Goal: Find contact information: Find contact information

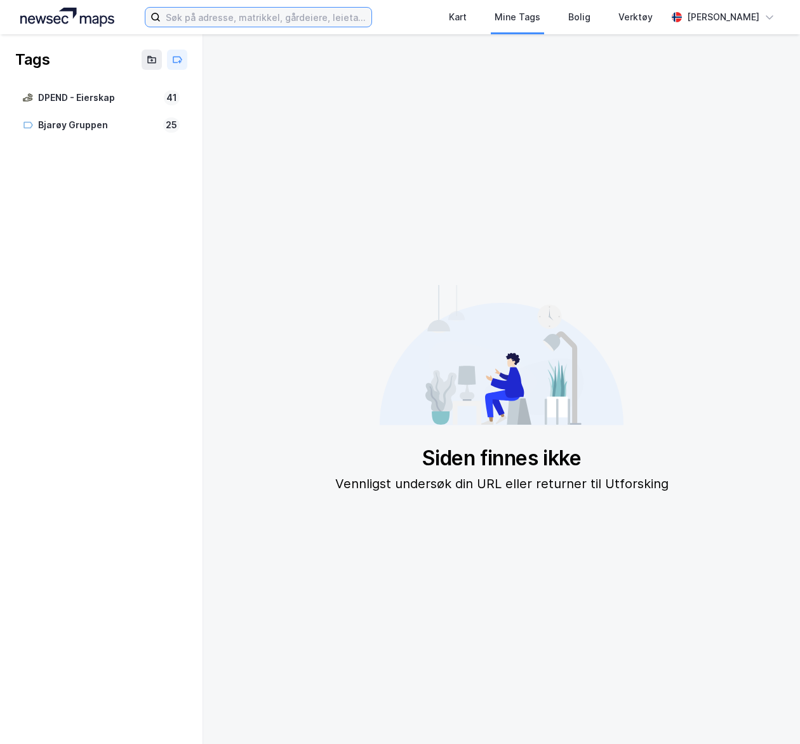
click at [253, 23] on input at bounding box center [266, 17] width 210 height 19
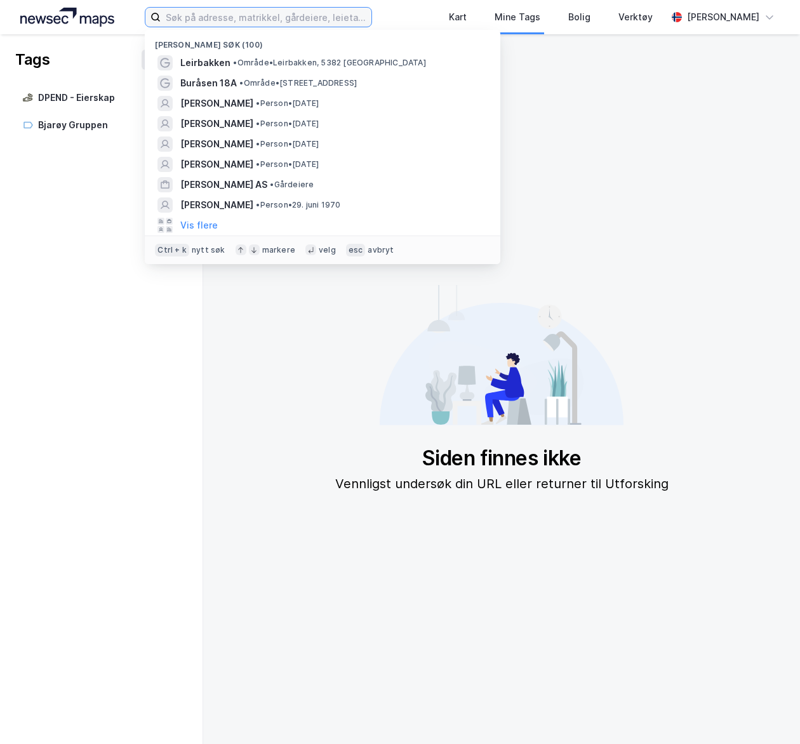
paste input "Teglverksveien 17"
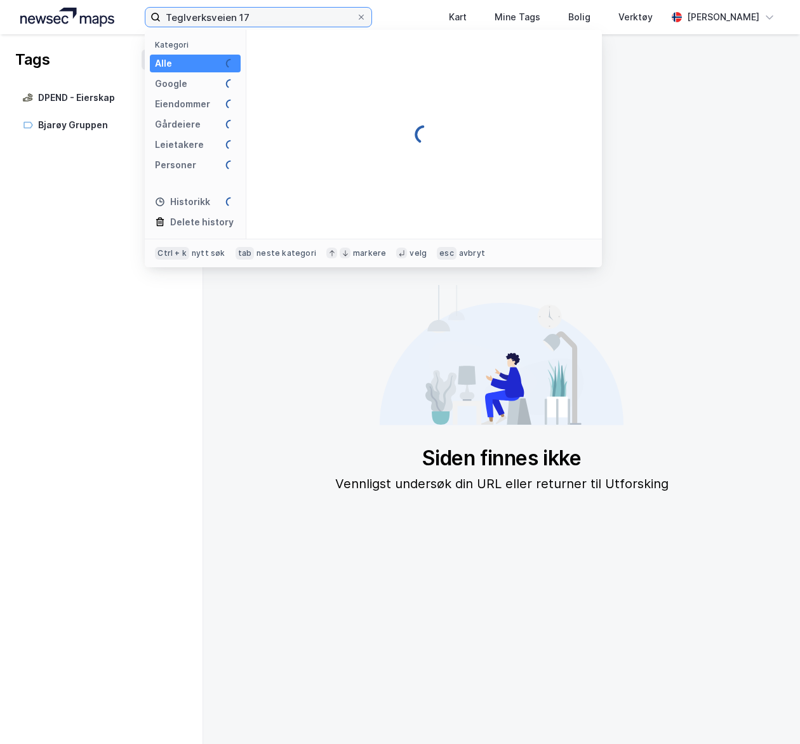
type input "Teglverksveien 17"
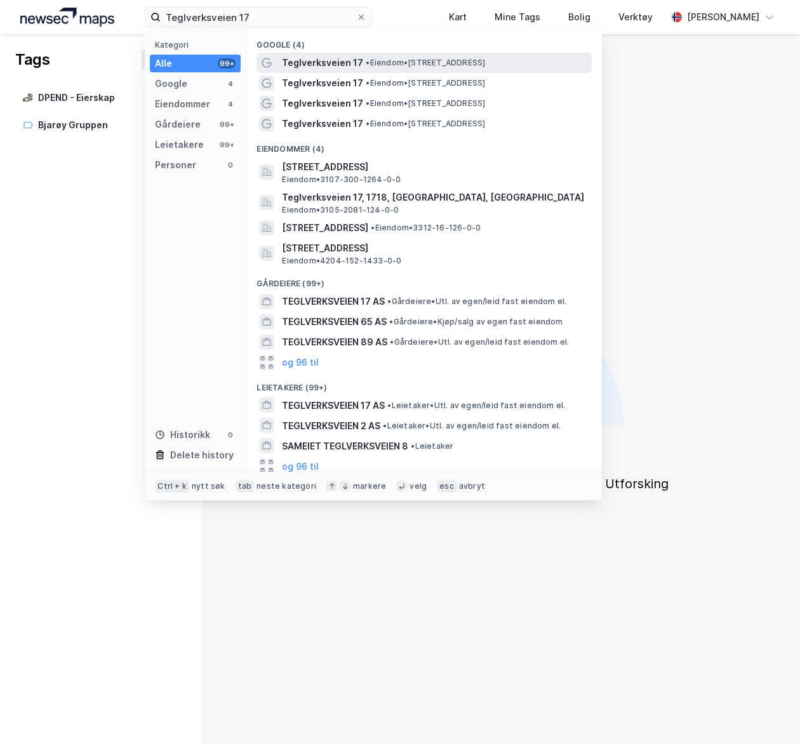
click at [392, 55] on div "Teglverksveien 17 • Eiendom • [STREET_ADDRESS]" at bounding box center [435, 62] width 307 height 15
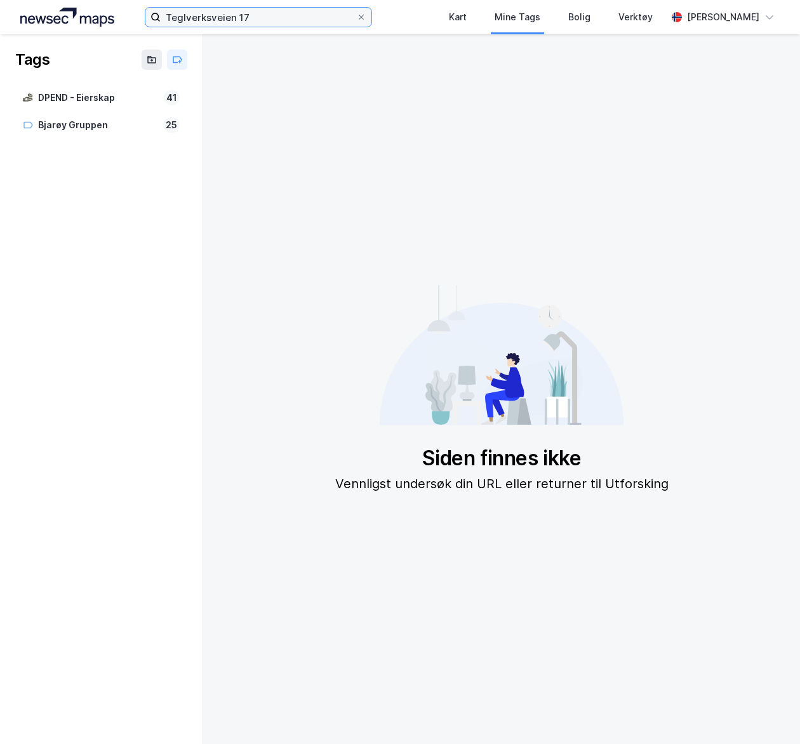
click at [281, 15] on input "Teglverksveien 17" at bounding box center [258, 17] width 195 height 19
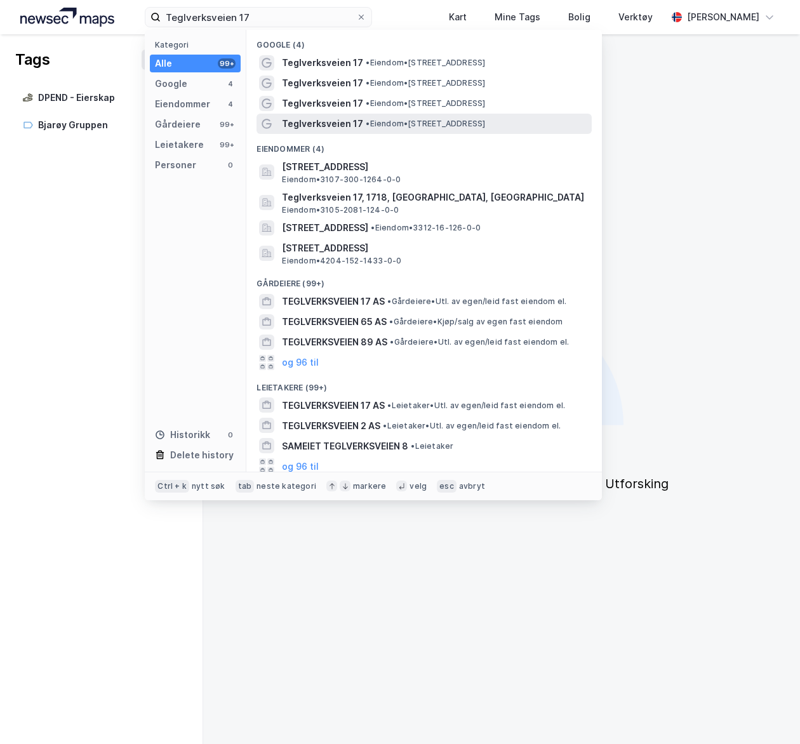
click at [366, 118] on div "Teglverksveien 17 • Eiendom • [STREET_ADDRESS]" at bounding box center [435, 123] width 307 height 15
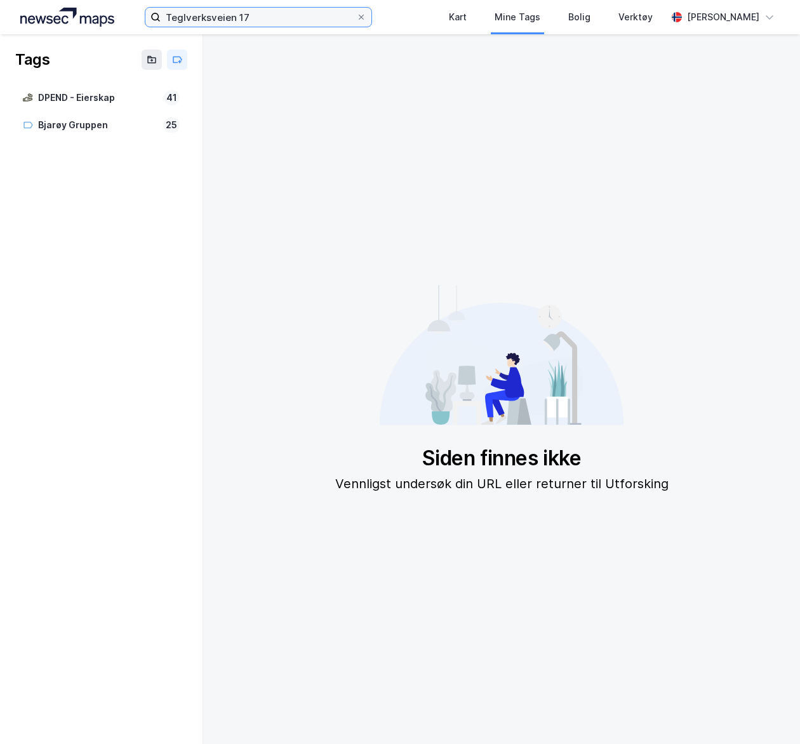
click at [281, 10] on input "Teglverksveien 17" at bounding box center [258, 17] width 195 height 19
click at [90, 20] on img at bounding box center [67, 17] width 94 height 19
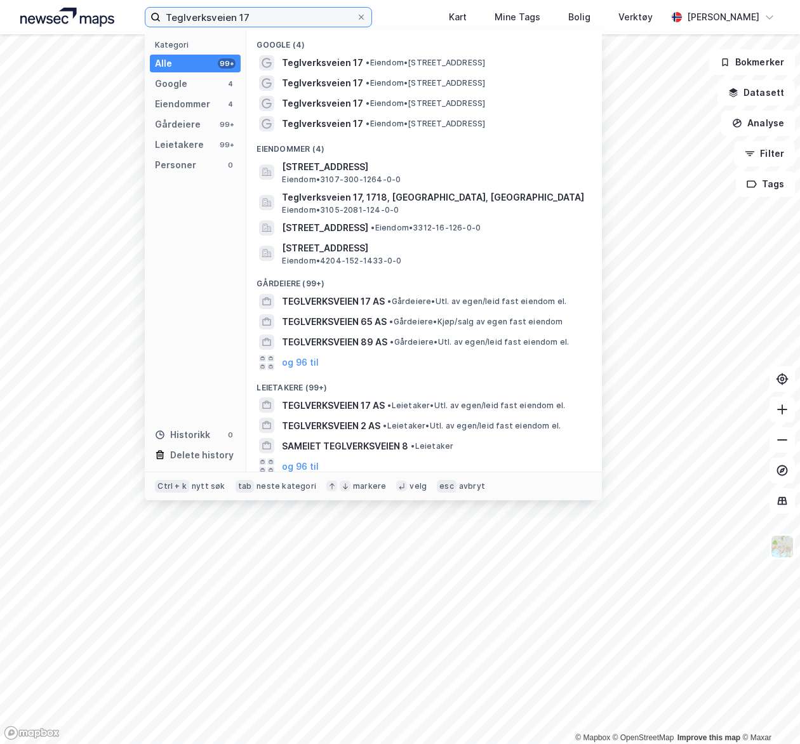
click at [291, 19] on input "Teglverksveien 17" at bounding box center [258, 17] width 195 height 19
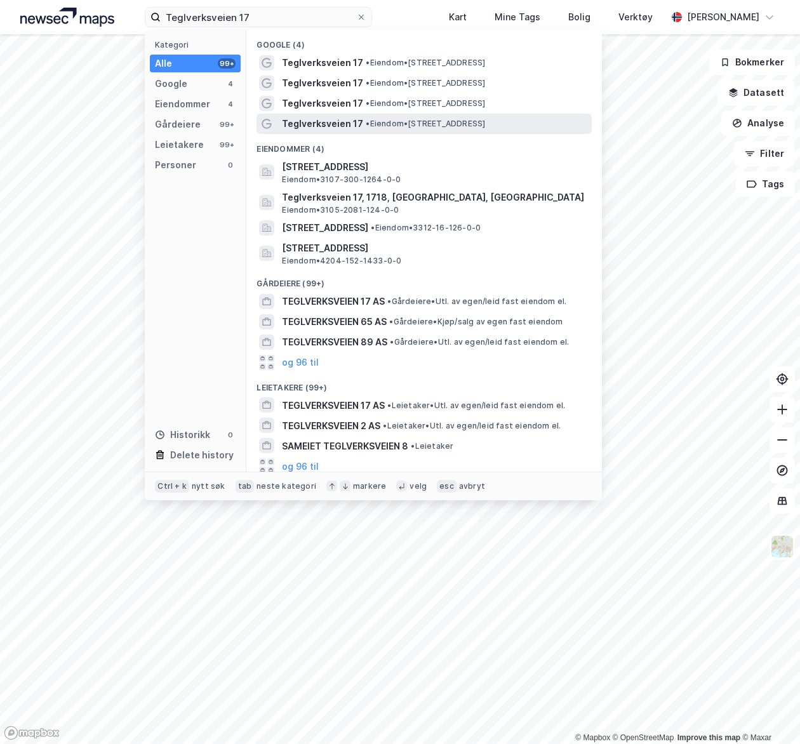
click at [301, 119] on span "Teglverksveien 17" at bounding box center [322, 123] width 81 height 15
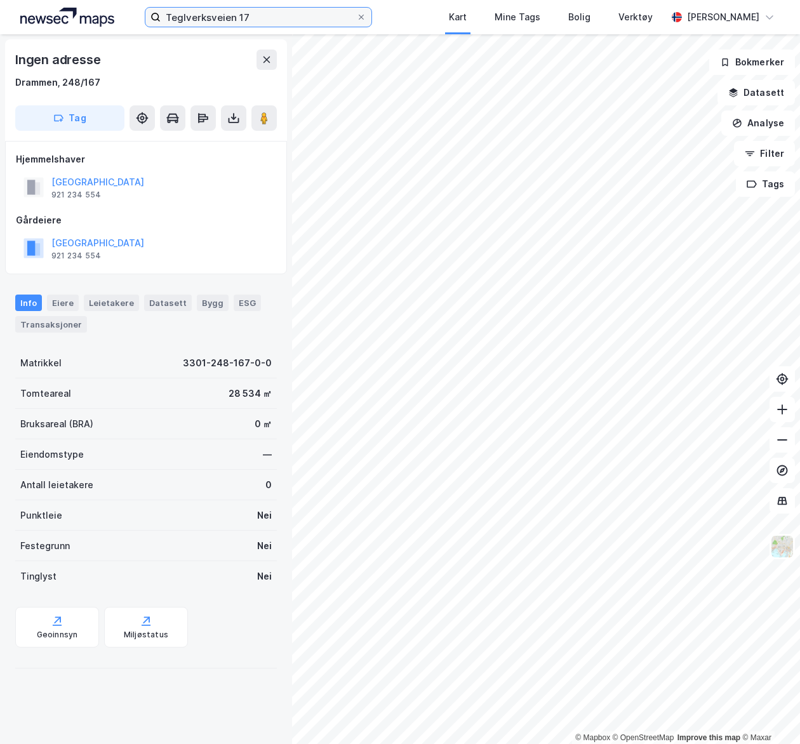
click at [260, 17] on input "Teglverksveien 17" at bounding box center [258, 17] width 195 height 19
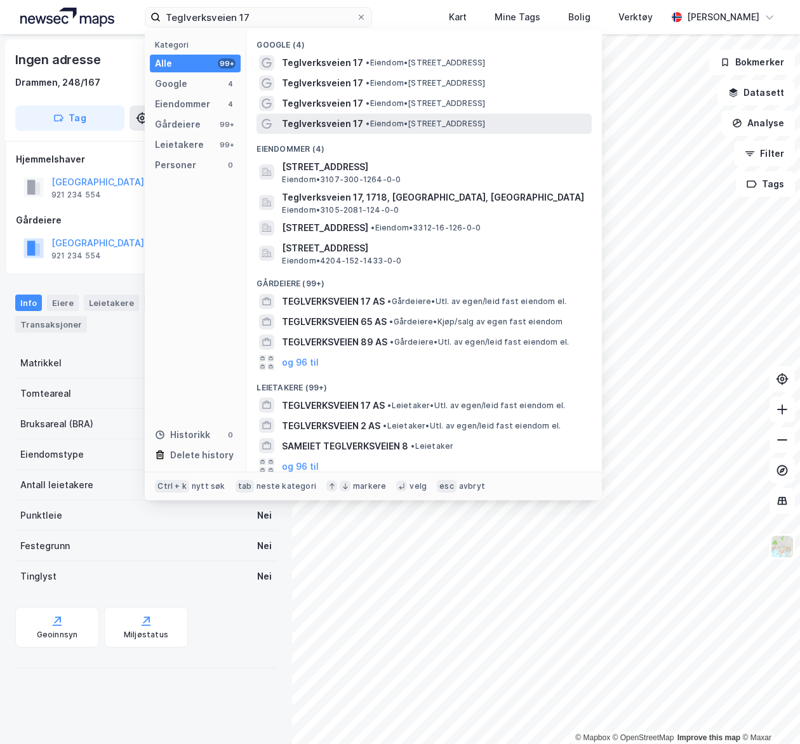
click at [366, 122] on span "•" at bounding box center [368, 124] width 4 height 10
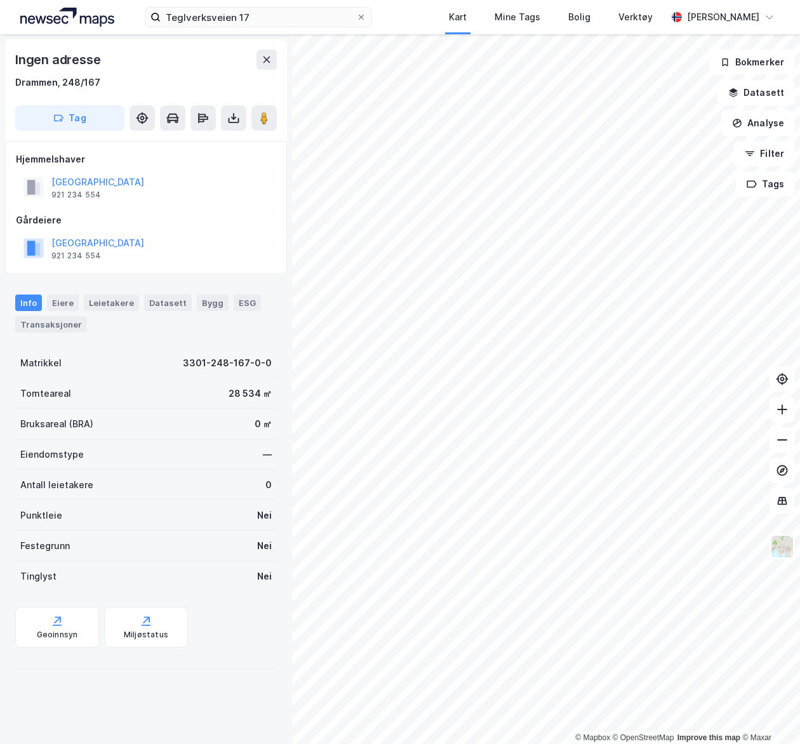
click at [60, 20] on img at bounding box center [67, 17] width 94 height 19
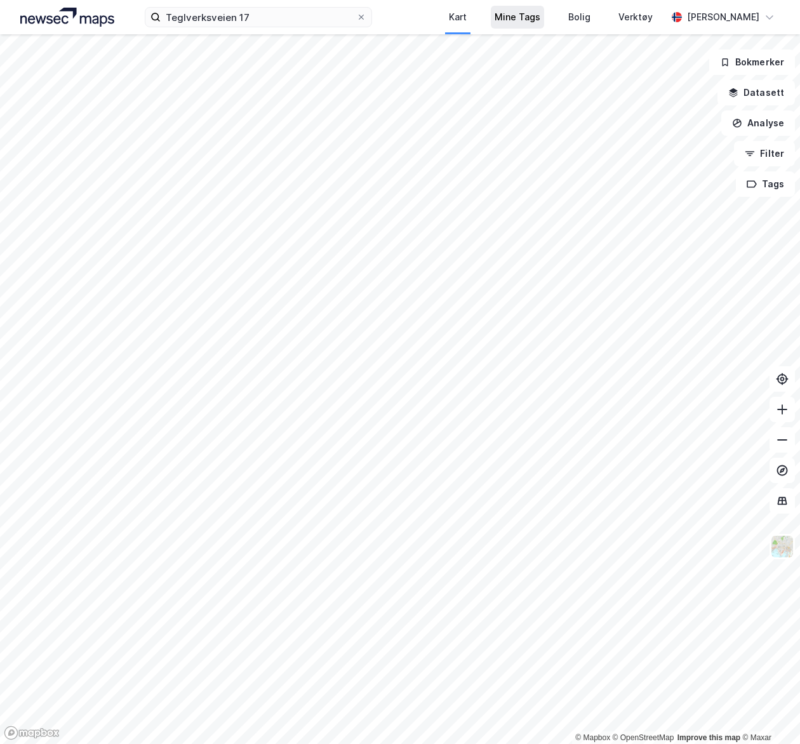
click at [541, 28] on div "Mine Tags" at bounding box center [517, 17] width 53 height 23
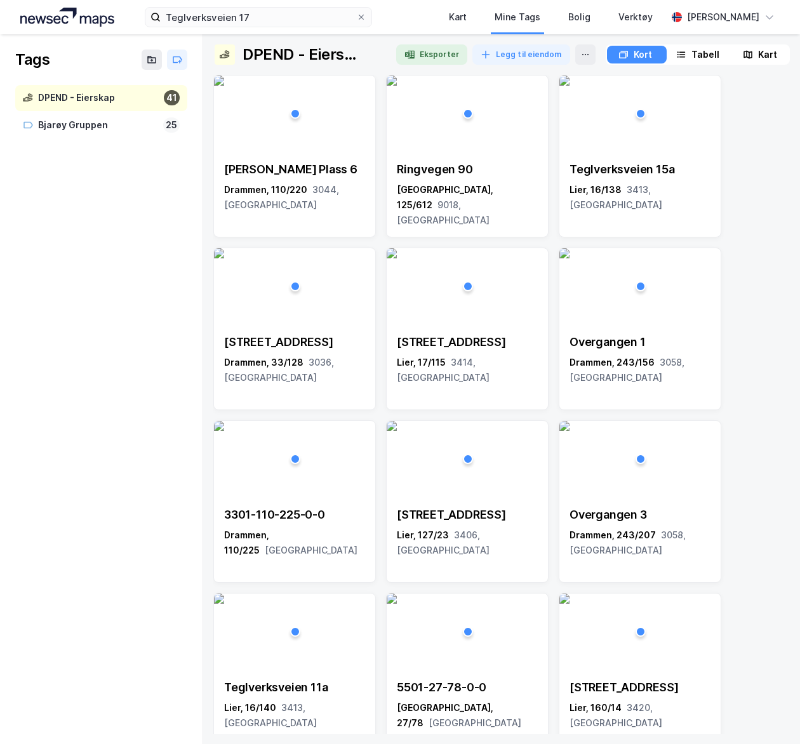
click at [66, 100] on div "DPEND - Eierskap" at bounding box center [98, 98] width 121 height 16
click at [763, 53] on div "Kart" at bounding box center [767, 54] width 19 height 15
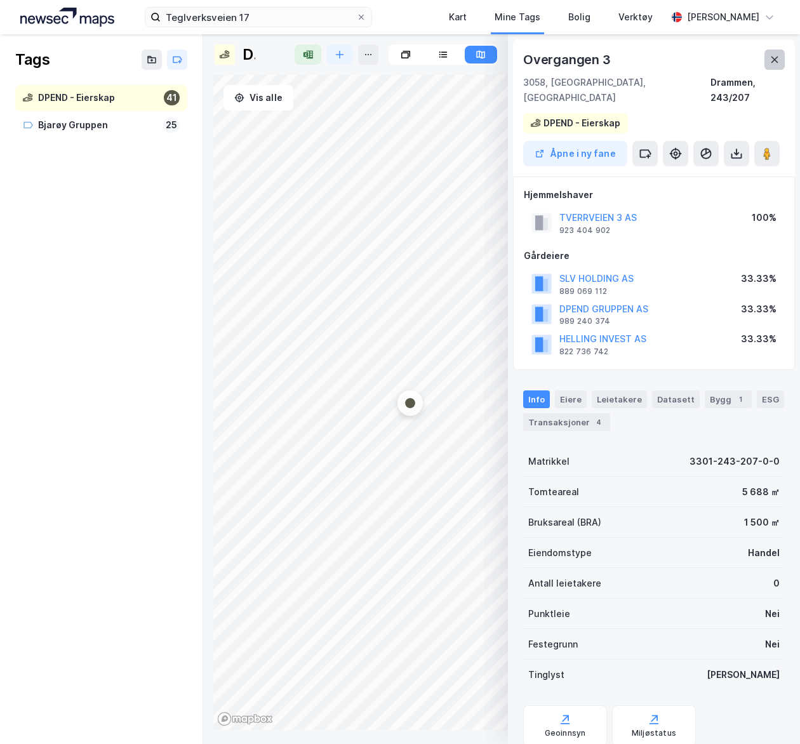
click at [772, 56] on icon at bounding box center [774, 60] width 10 height 10
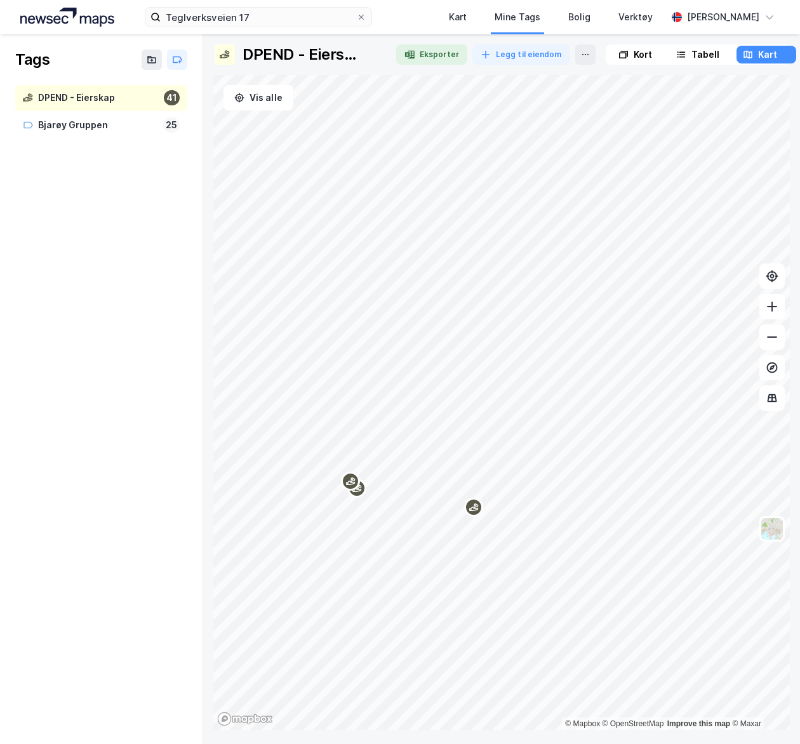
click at [471, 513] on div "Map marker" at bounding box center [473, 507] width 19 height 19
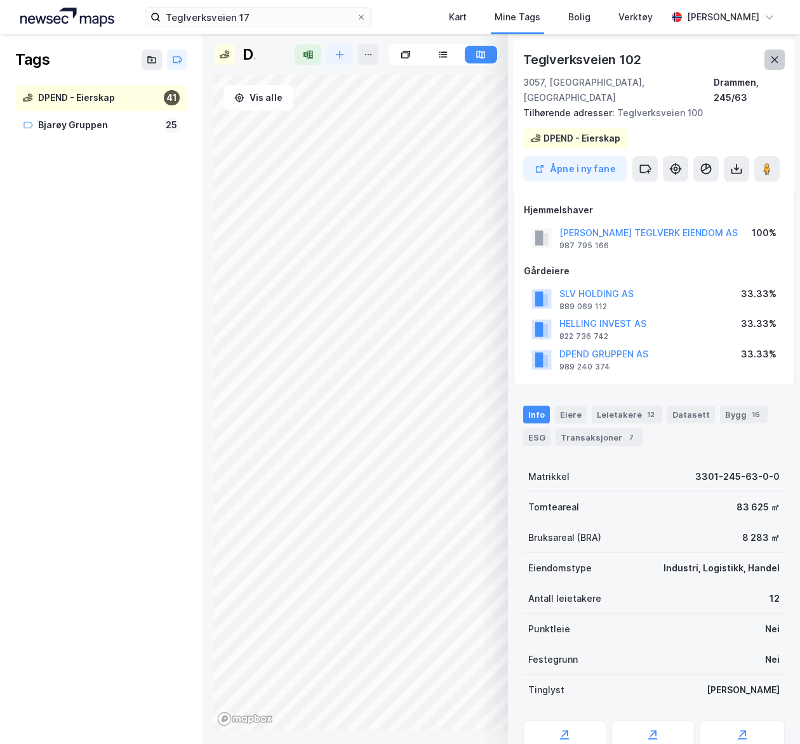
click at [765, 56] on button at bounding box center [774, 60] width 20 height 20
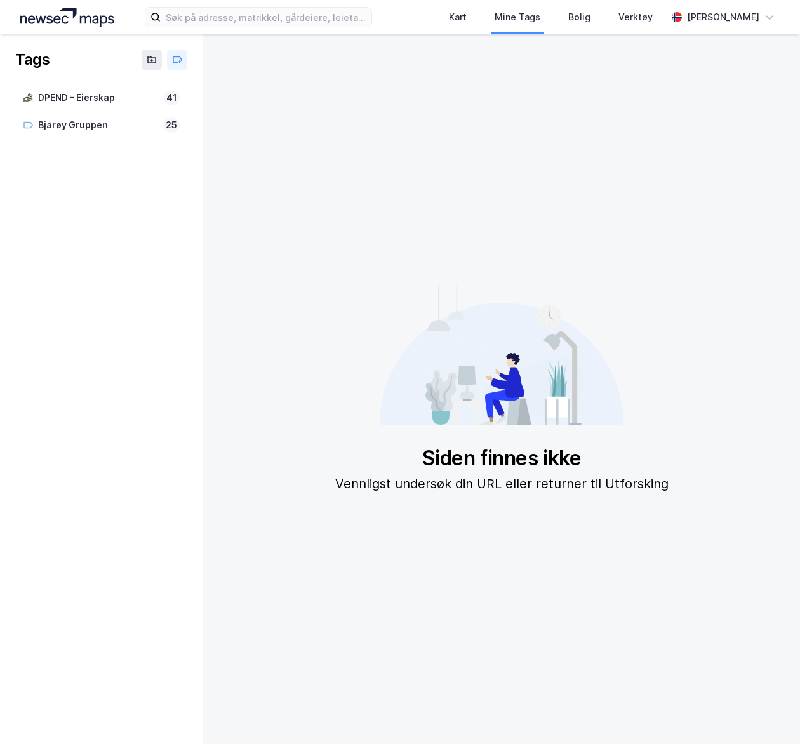
click at [43, 9] on img at bounding box center [67, 17] width 94 height 19
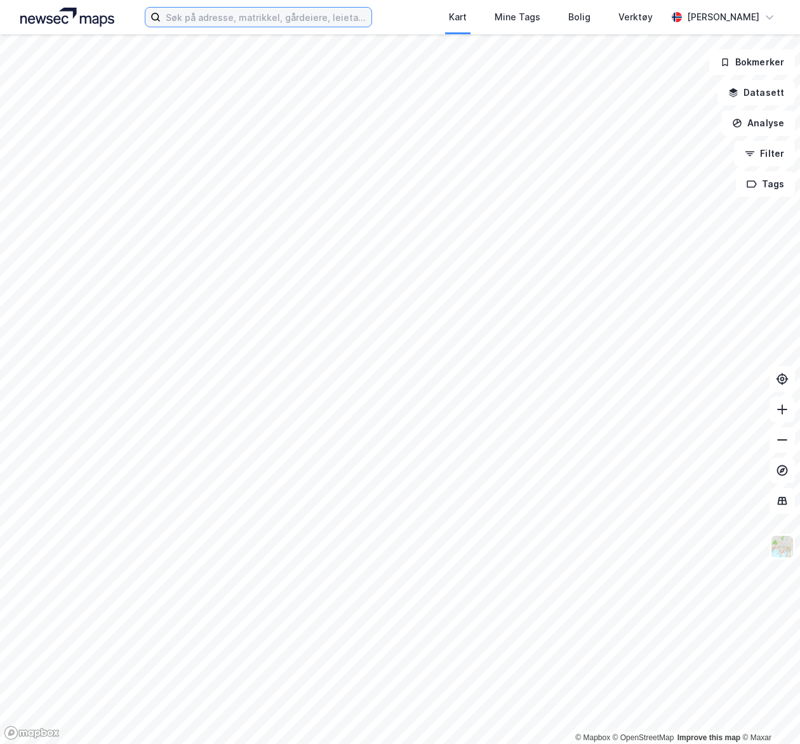
click at [256, 14] on input at bounding box center [266, 17] width 210 height 19
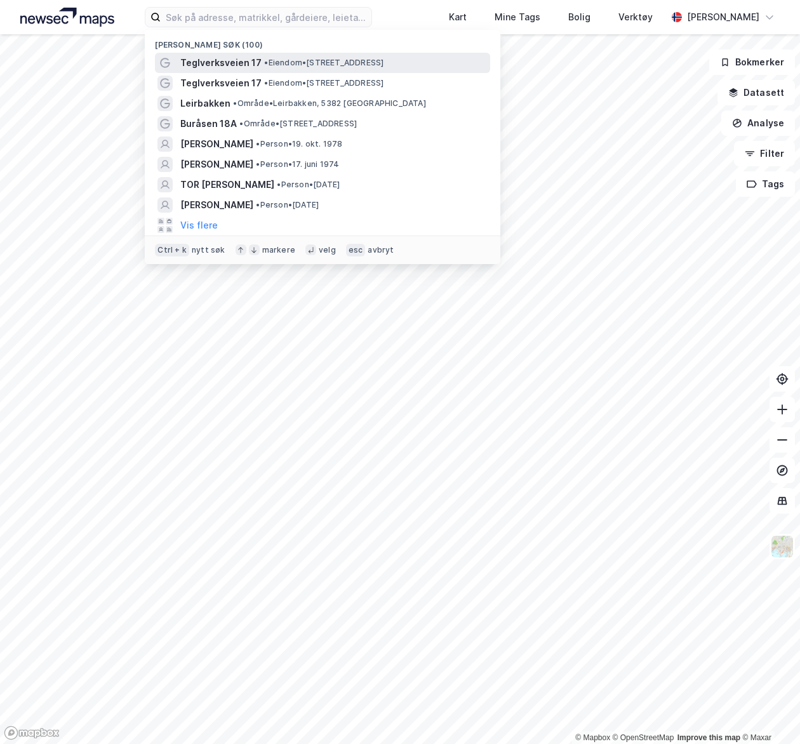
click at [273, 58] on span "• Eiendom • [STREET_ADDRESS]" at bounding box center [323, 63] width 119 height 10
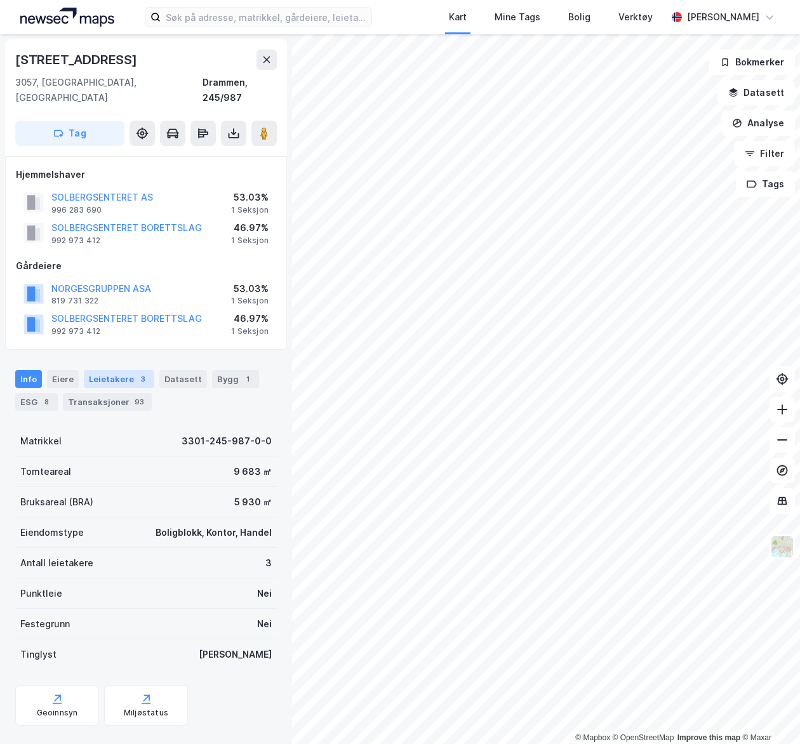
click at [96, 370] on div "Leietakere 3" at bounding box center [119, 379] width 70 height 18
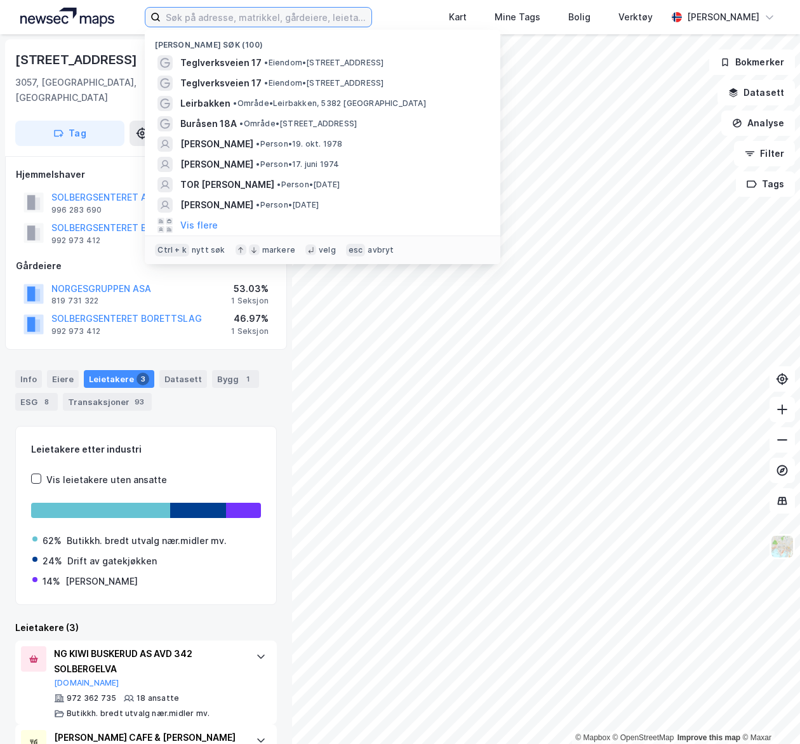
click at [241, 22] on input at bounding box center [266, 17] width 210 height 19
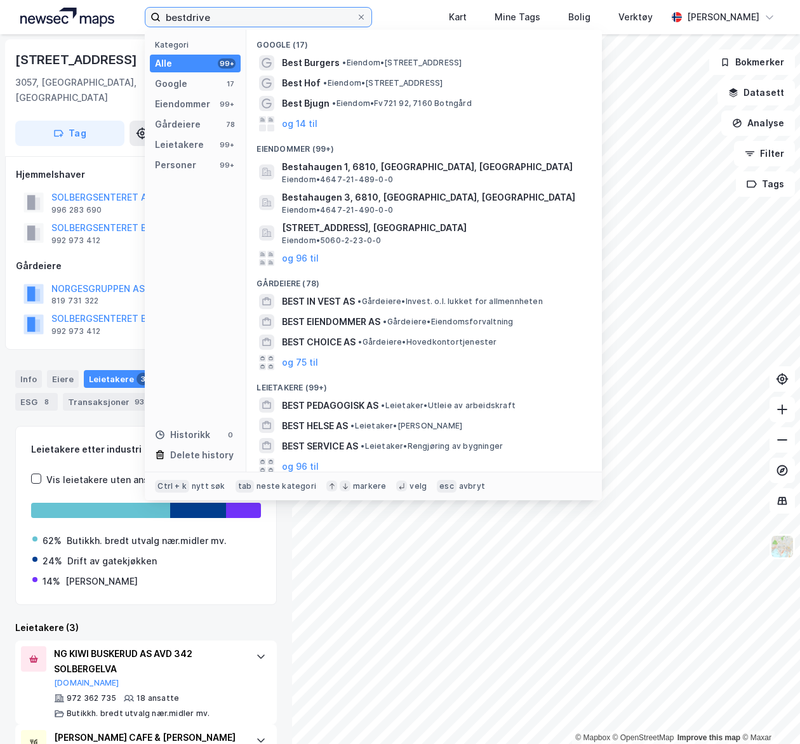
type input "bestdrive"
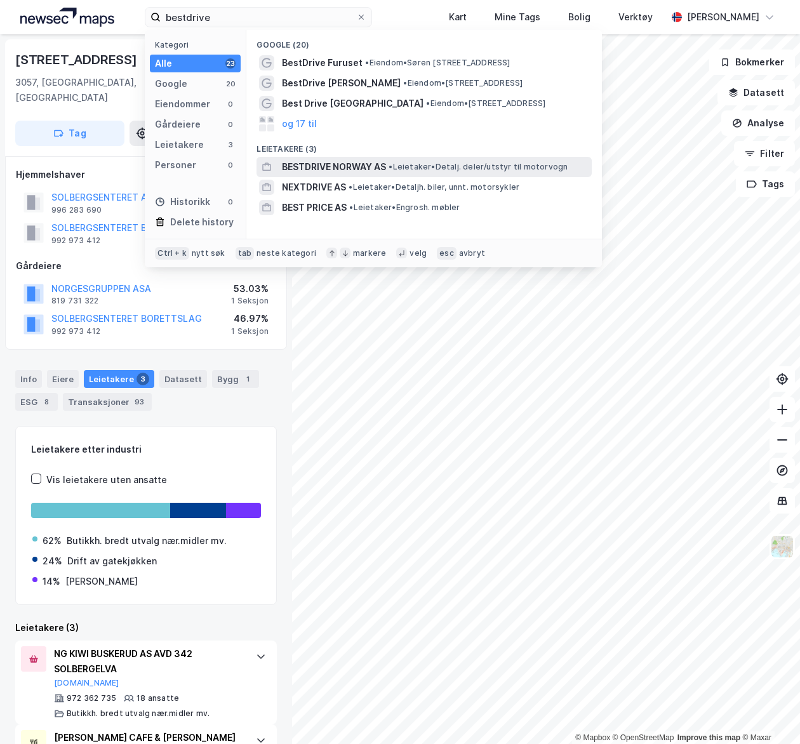
click at [327, 169] on span "BESTDRIVE NORWAY AS" at bounding box center [334, 166] width 104 height 15
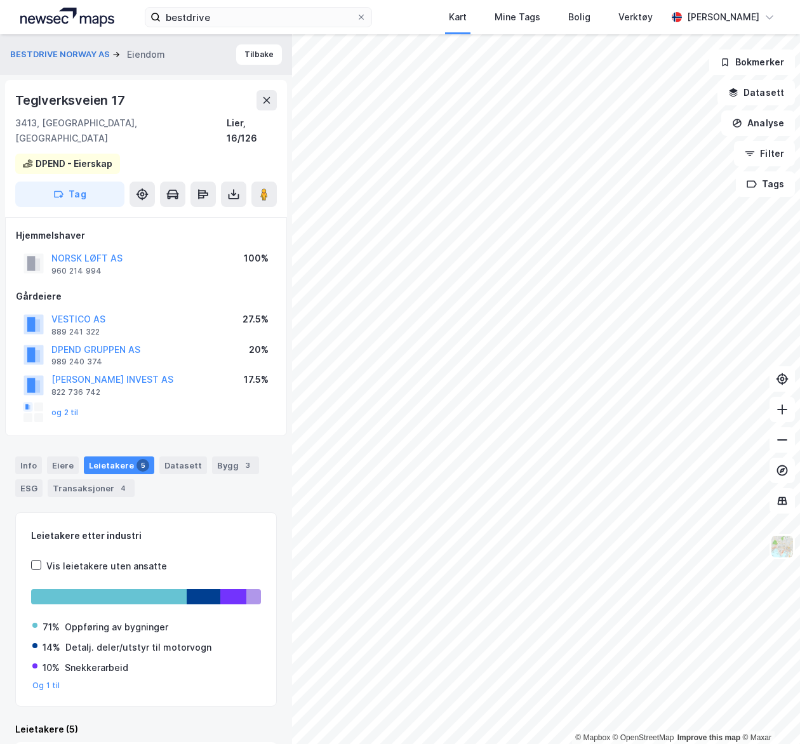
scroll to position [127, 0]
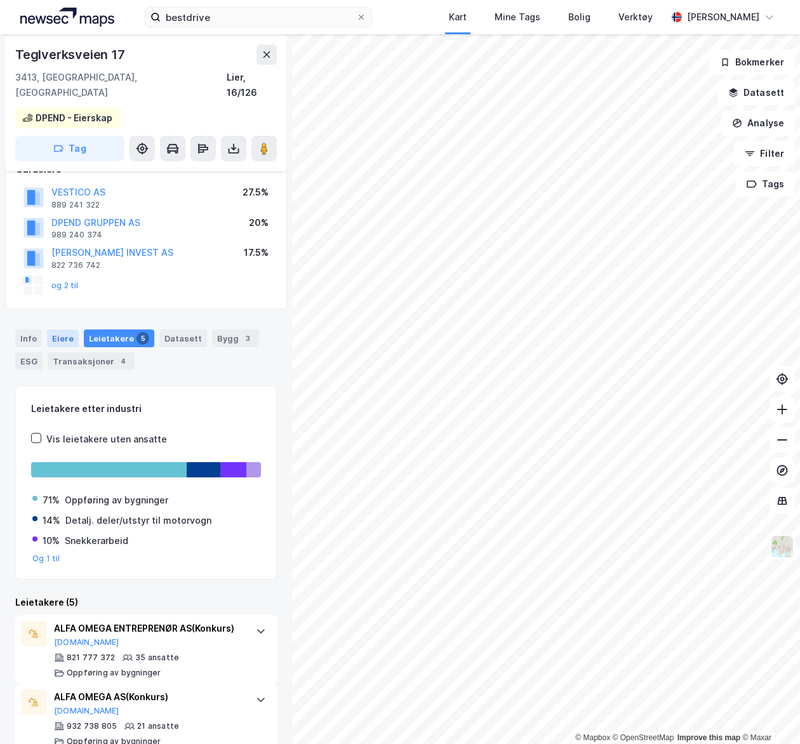
click at [49, 329] on div "Eiere" at bounding box center [63, 338] width 32 height 18
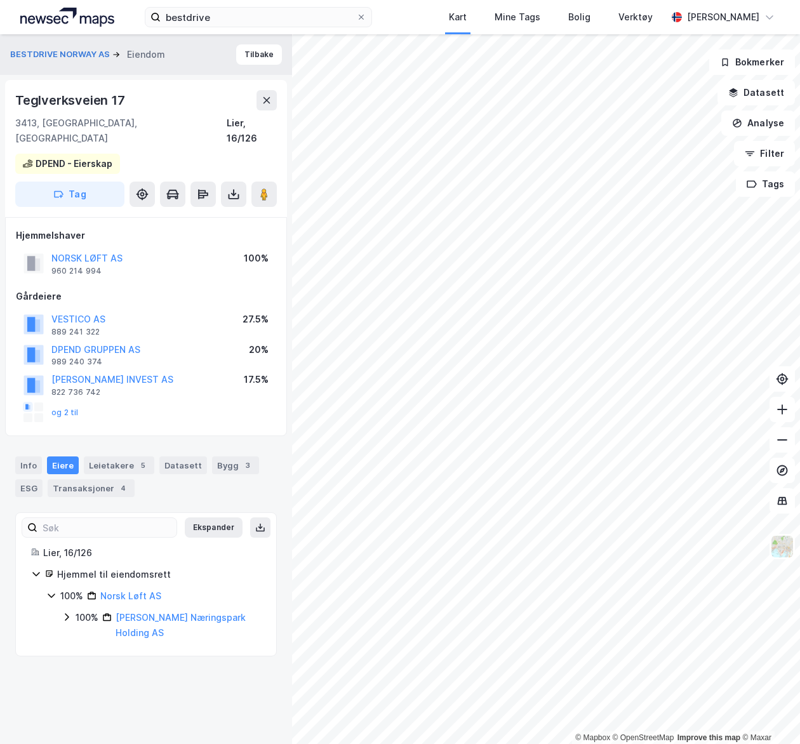
click at [69, 612] on icon at bounding box center [67, 617] width 10 height 10
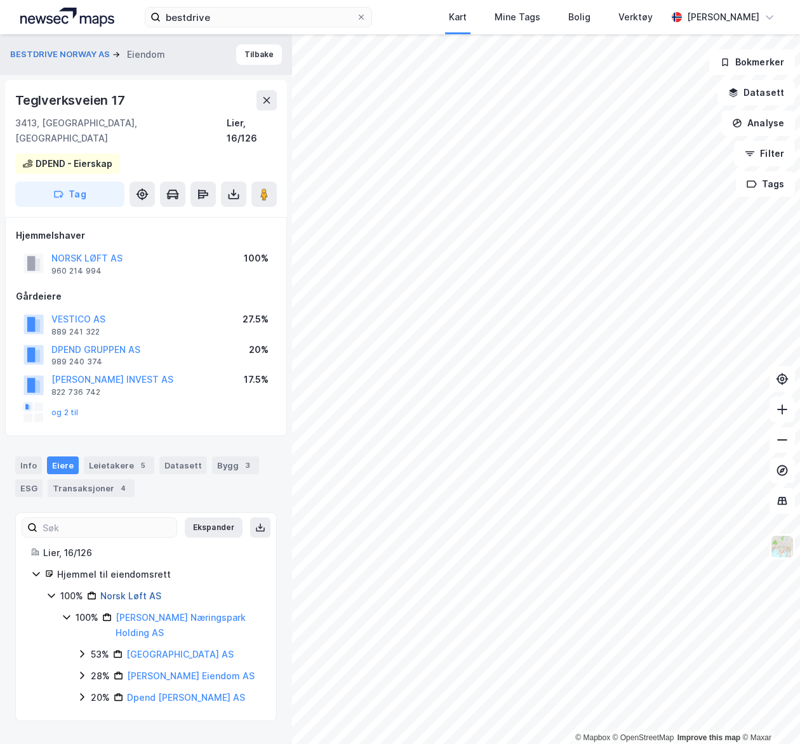
click at [133, 590] on link "Norsk Løft AS" at bounding box center [130, 595] width 61 height 11
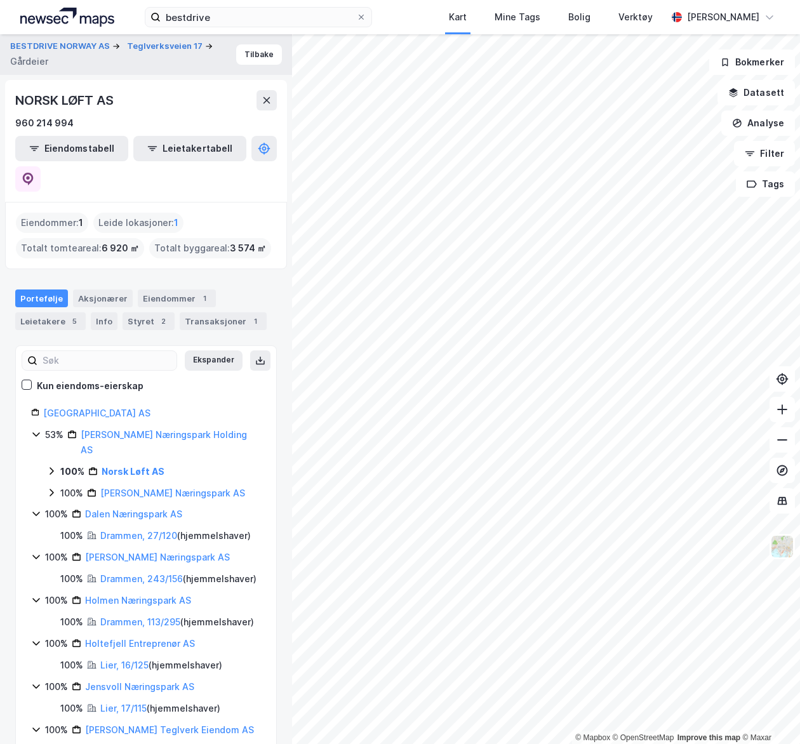
click at [53, 466] on icon at bounding box center [51, 471] width 10 height 10
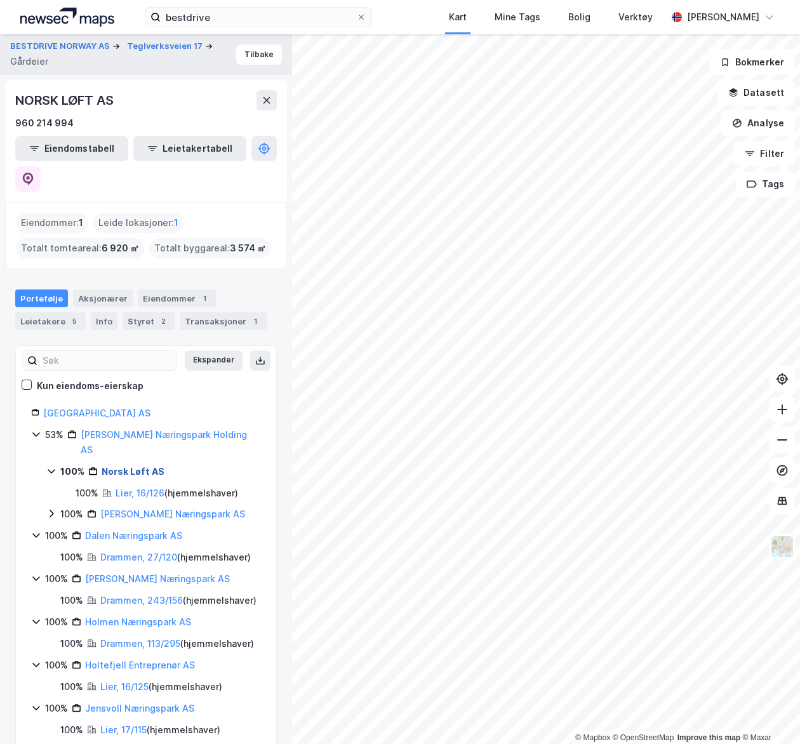
click at [142, 466] on link "Norsk Løft AS" at bounding box center [133, 471] width 63 height 11
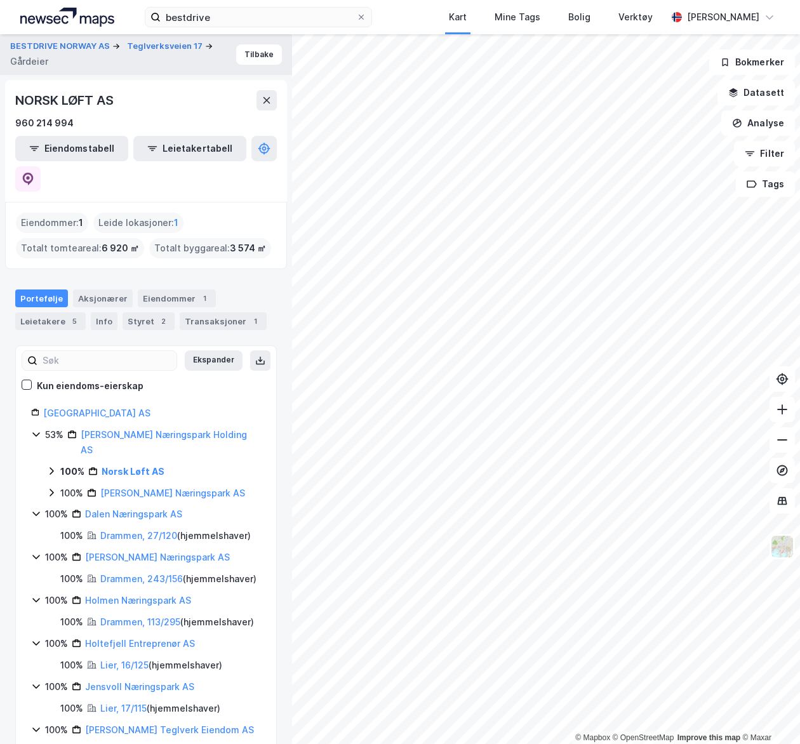
click at [48, 466] on icon at bounding box center [51, 471] width 10 height 10
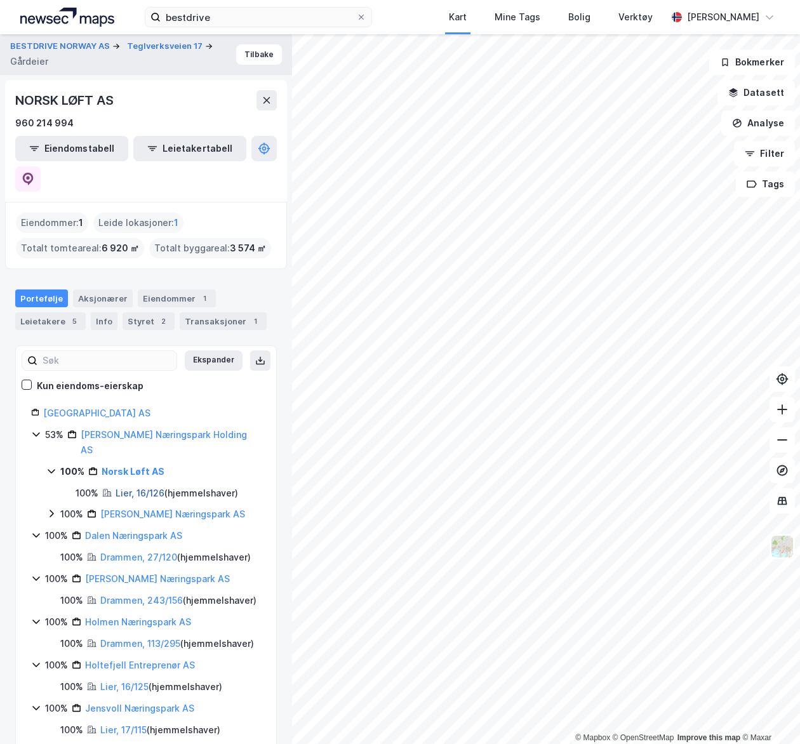
click at [129, 487] on link "Lier, 16/126" at bounding box center [140, 492] width 49 height 11
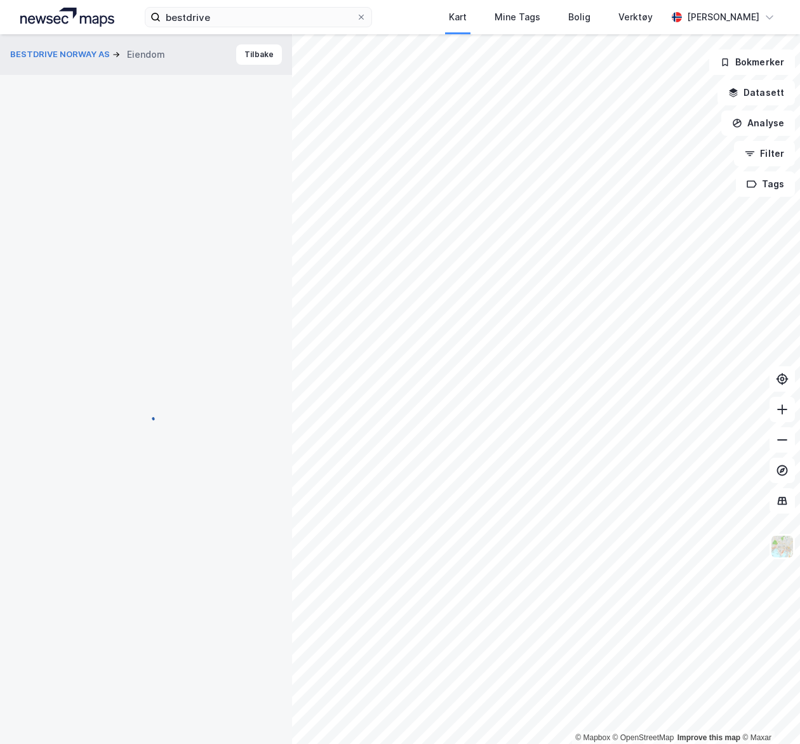
scroll to position [93, 0]
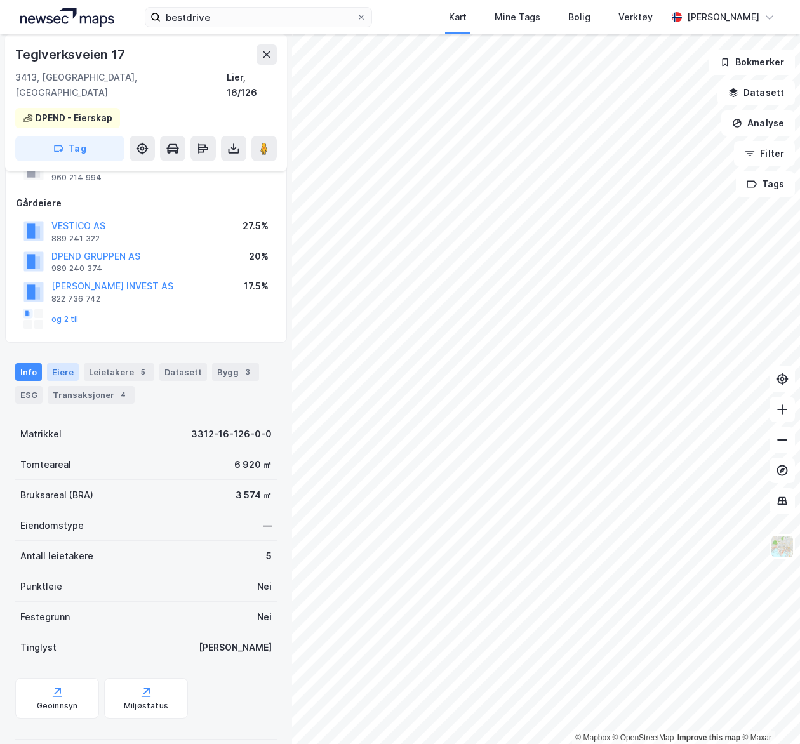
click at [51, 363] on div "Eiere" at bounding box center [63, 372] width 32 height 18
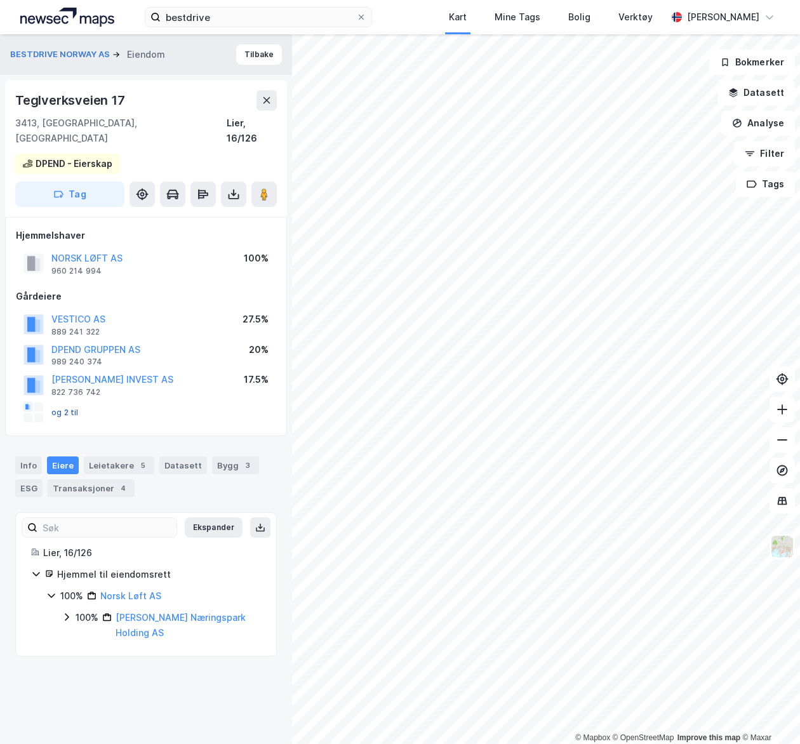
click at [0, 0] on button "og 2 til" at bounding box center [0, 0] width 0 height 0
click at [75, 10] on img at bounding box center [67, 17] width 94 height 19
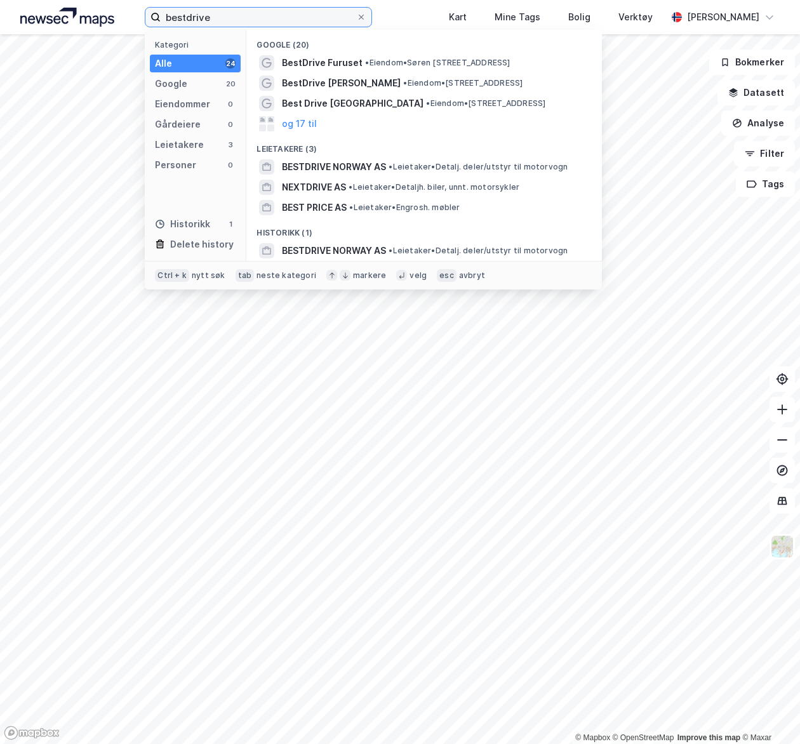
click at [344, 22] on input "bestdrive" at bounding box center [258, 17] width 195 height 19
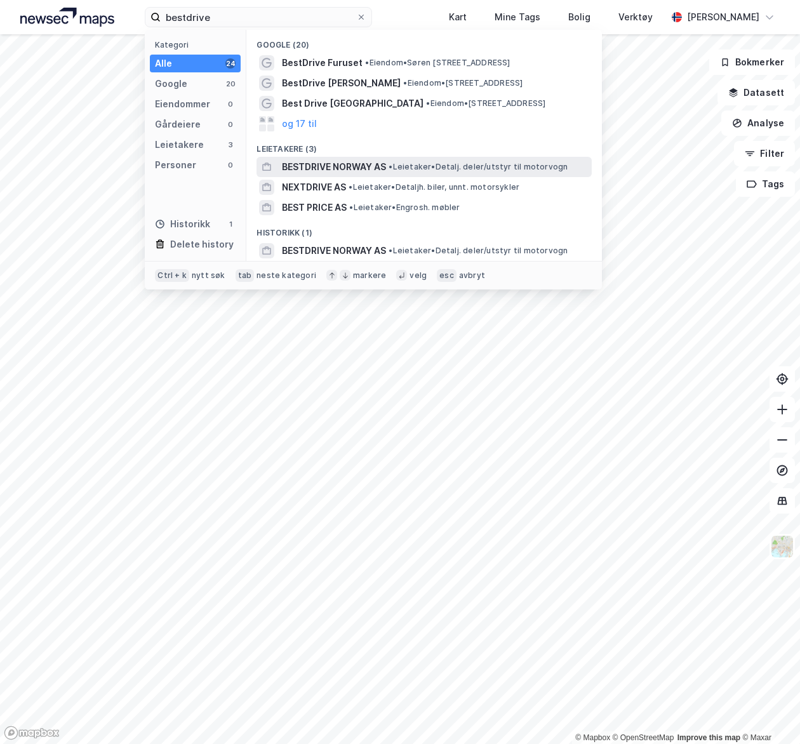
click at [360, 160] on span "BESTDRIVE NORWAY AS" at bounding box center [334, 166] width 104 height 15
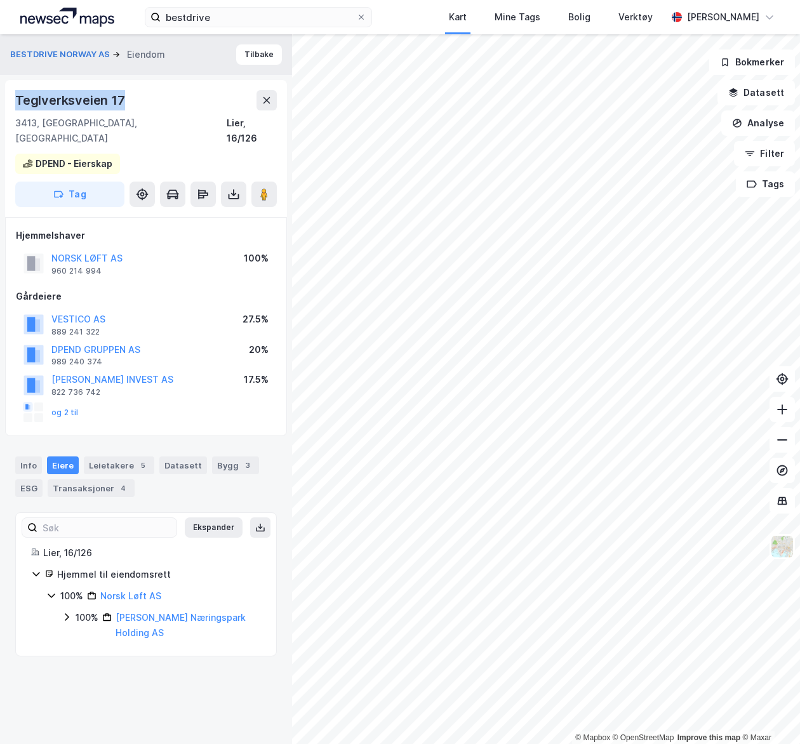
drag, startPoint x: 140, startPoint y: 95, endPoint x: 7, endPoint y: 98, distance: 132.7
click at [7, 98] on div "Teglverksveien 17 3413, Lier, Buskerud Lier, 16/126 DPEND - Eierskap Tag" at bounding box center [146, 148] width 282 height 137
drag, startPoint x: 7, startPoint y: 98, endPoint x: 182, endPoint y: 264, distance: 241.1
click at [182, 264] on div "Hjemmelshaver NORSK LØFT AS 960 214 994 100% Gårdeiere VESTICO AS 889 241 322 2…" at bounding box center [146, 326] width 260 height 197
click at [65, 456] on div "Eiere" at bounding box center [63, 465] width 32 height 18
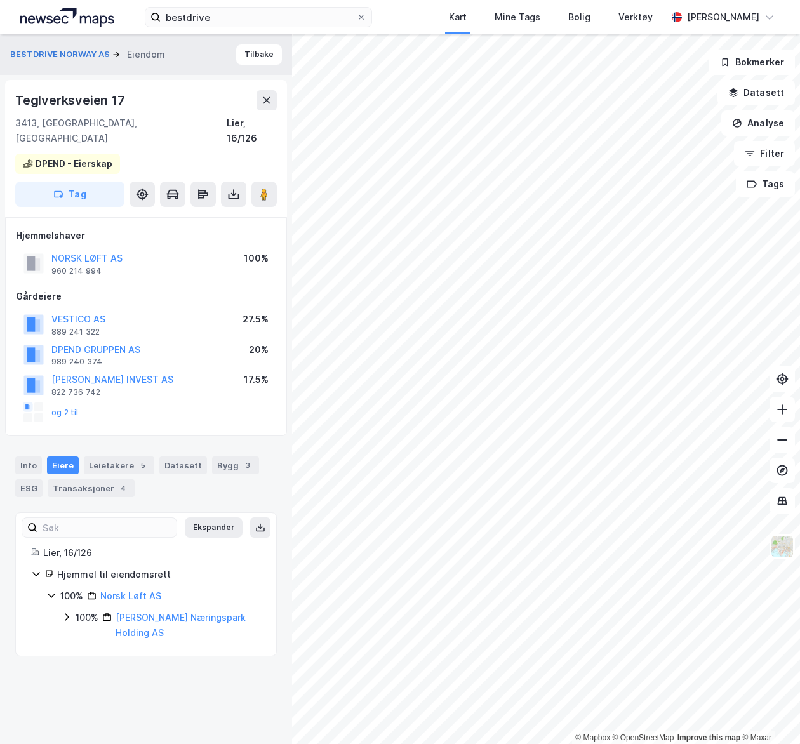
click at [55, 590] on icon at bounding box center [51, 595] width 10 height 10
click at [69, 612] on icon at bounding box center [67, 617] width 10 height 10
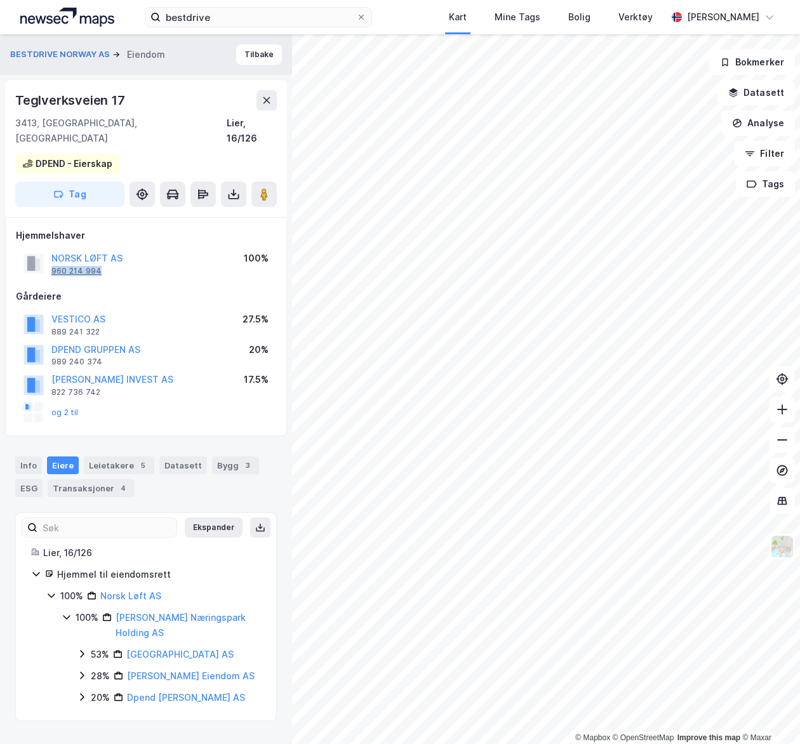
drag, startPoint x: 103, startPoint y: 256, endPoint x: 52, endPoint y: 259, distance: 50.9
click at [52, 259] on div "NORSK LØFT AS 960 214 994" at bounding box center [86, 263] width 71 height 25
copy div "960 214 994"
